Goal: Task Accomplishment & Management: Manage account settings

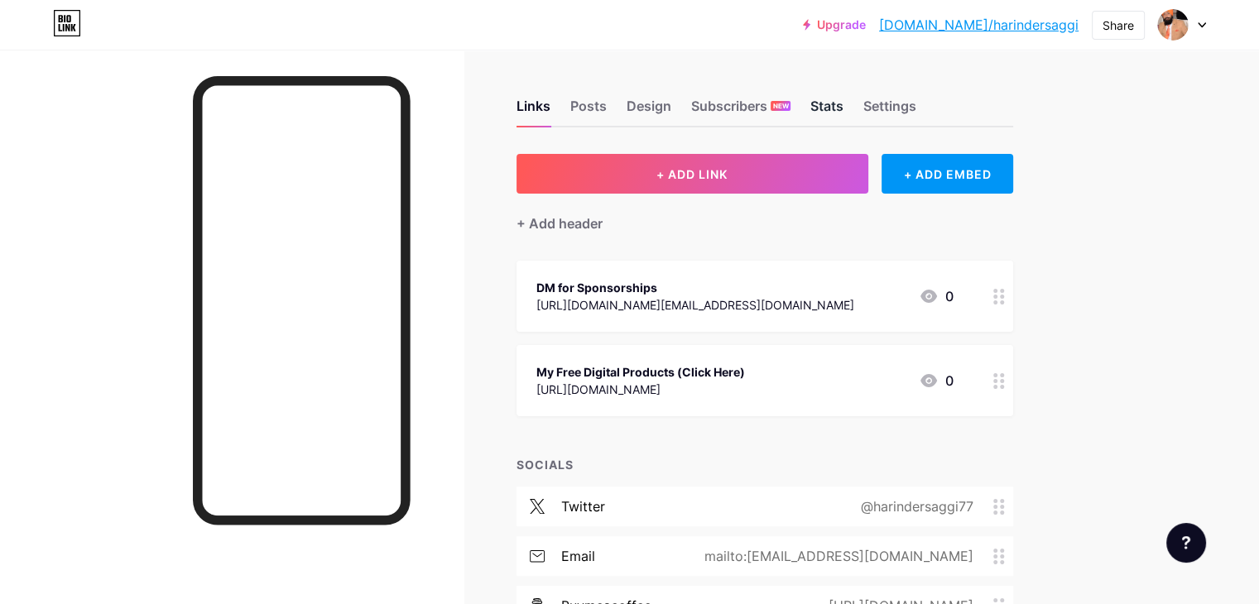
click at [844, 104] on div "Stats" at bounding box center [827, 111] width 33 height 30
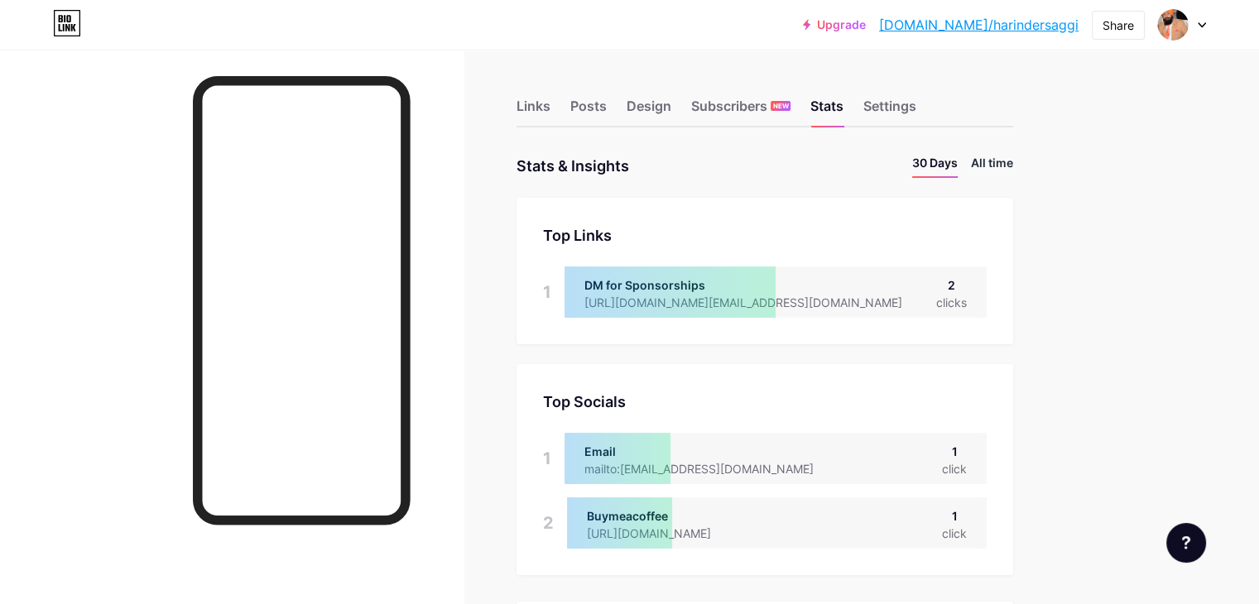
click at [1013, 156] on li "All time" at bounding box center [992, 166] width 42 height 24
click at [917, 108] on div "Settings" at bounding box center [890, 111] width 53 height 30
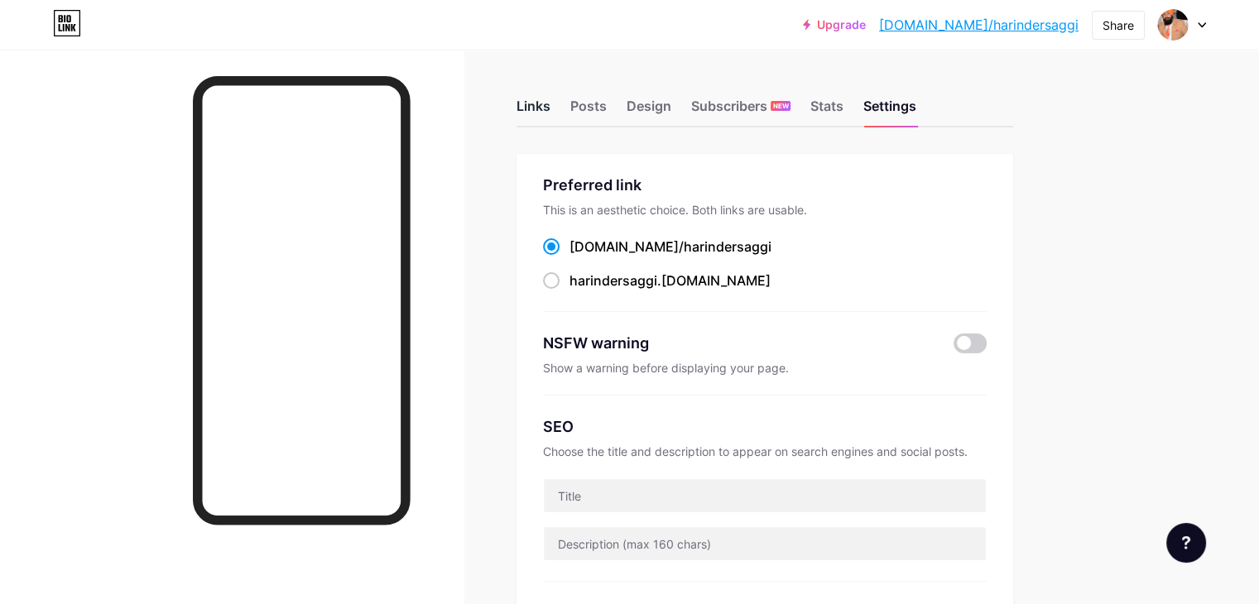
click at [551, 101] on div "Links" at bounding box center [534, 111] width 34 height 30
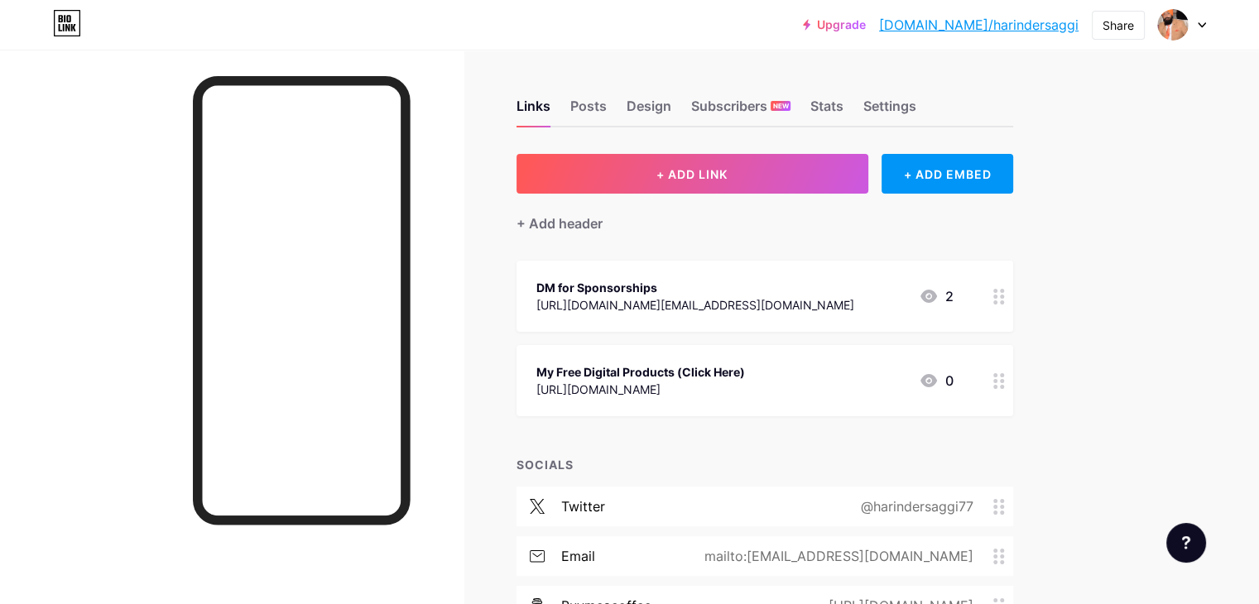
click at [1196, 24] on div at bounding box center [1182, 25] width 48 height 30
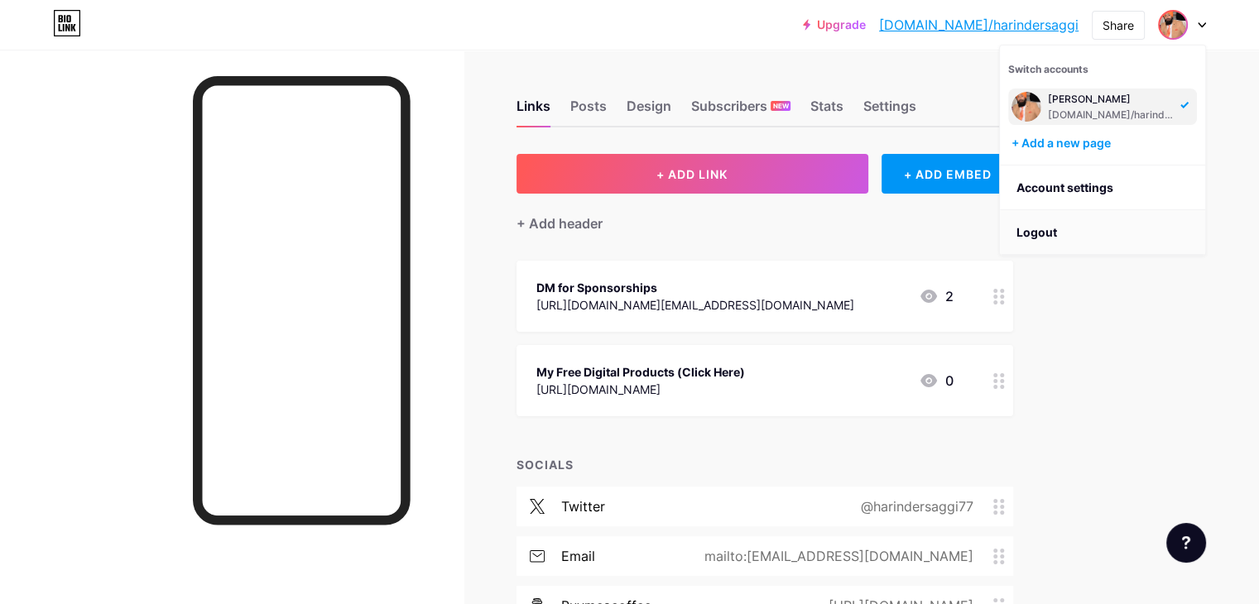
click at [1042, 233] on li "Logout" at bounding box center [1102, 232] width 205 height 45
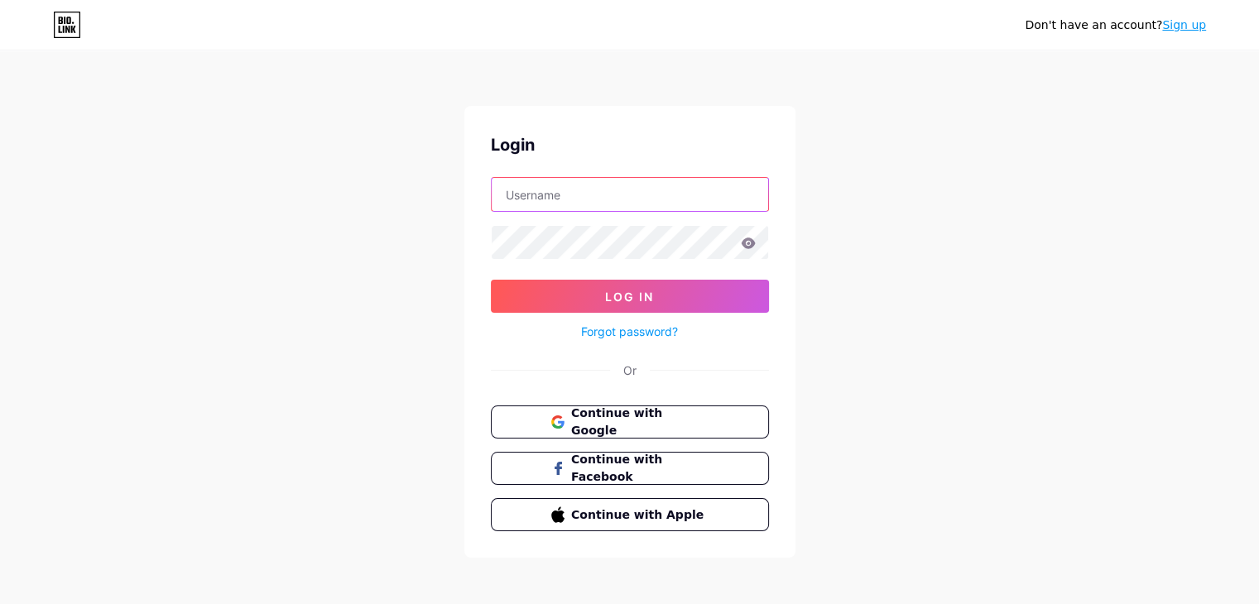
type input "[EMAIL_ADDRESS][DOMAIN_NAME]"
click at [748, 246] on icon at bounding box center [748, 243] width 14 height 11
click at [748, 243] on icon at bounding box center [748, 243] width 14 height 11
click at [748, 245] on icon at bounding box center [748, 244] width 15 height 12
click at [754, 242] on icon at bounding box center [748, 244] width 15 height 12
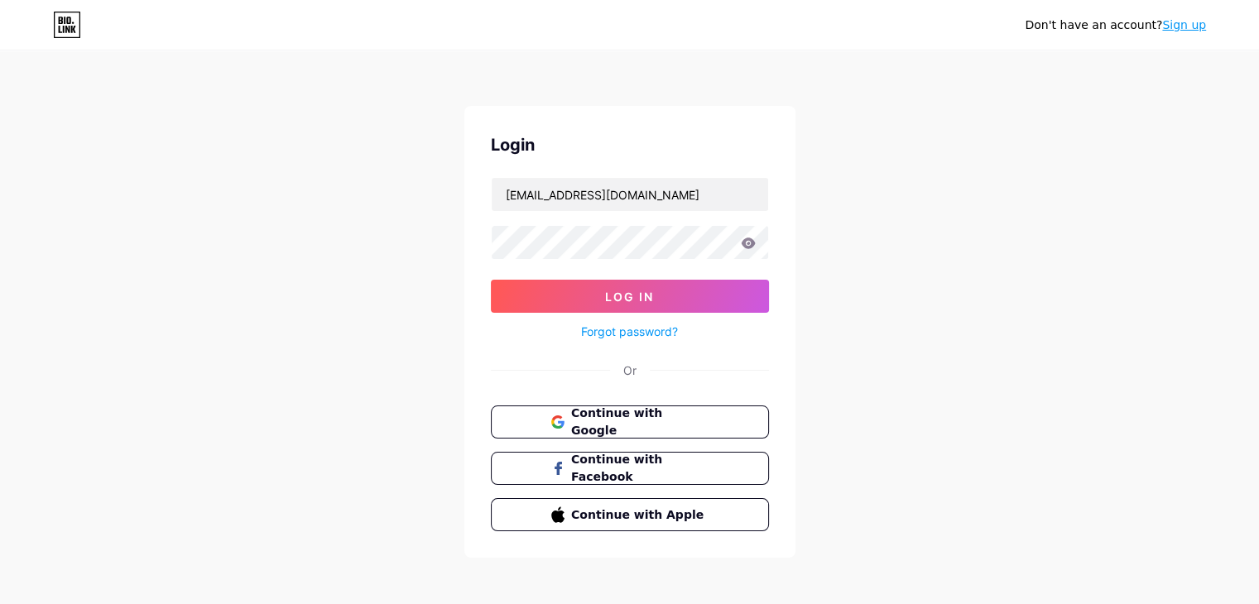
click at [748, 243] on icon at bounding box center [748, 243] width 14 height 11
click at [897, 249] on div "Don't have an account? Sign up Login torontowalamunda@gmail.com Log In Forgot p…" at bounding box center [629, 305] width 1259 height 611
click at [687, 423] on span "Continue with Google" at bounding box center [639, 423] width 138 height 36
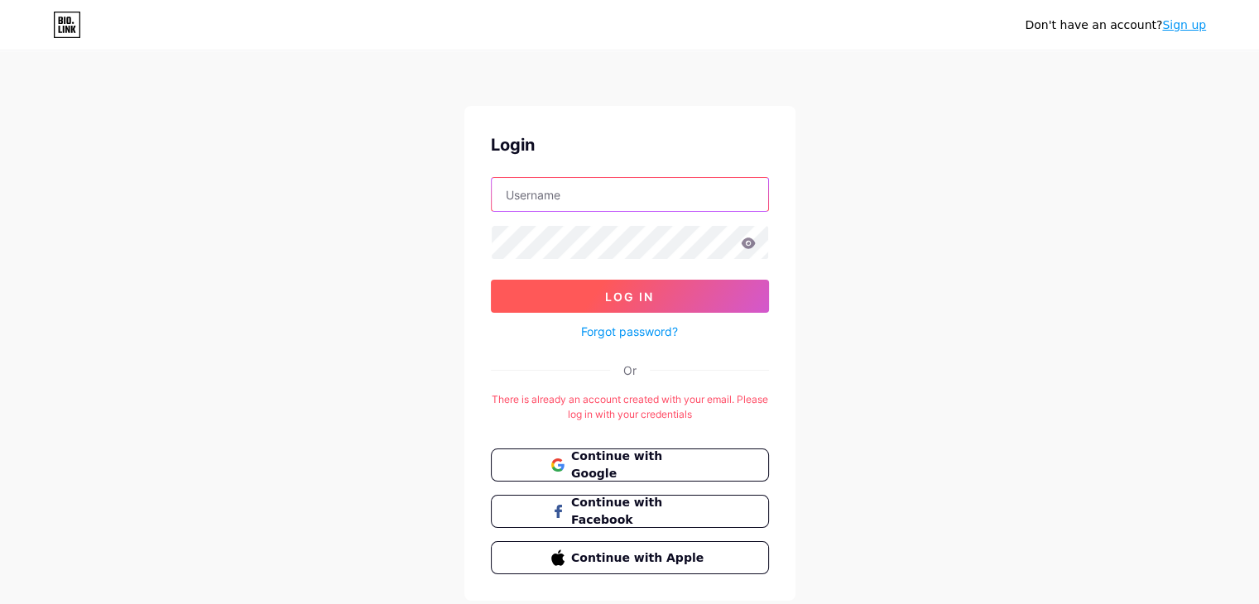
type input "[EMAIL_ADDRESS][DOMAIN_NAME]"
click at [702, 296] on button "Log In" at bounding box center [630, 296] width 278 height 33
